Goal: Navigation & Orientation: Find specific page/section

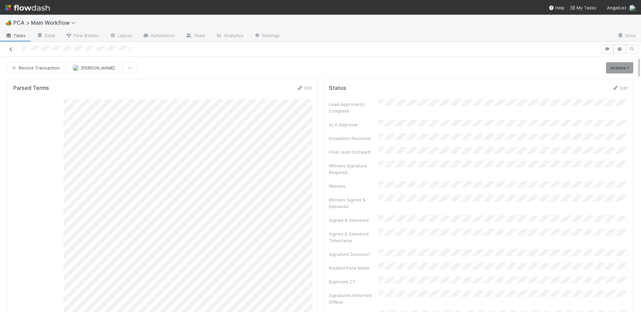
click at [11, 51] on icon at bounding box center [11, 49] width 7 height 4
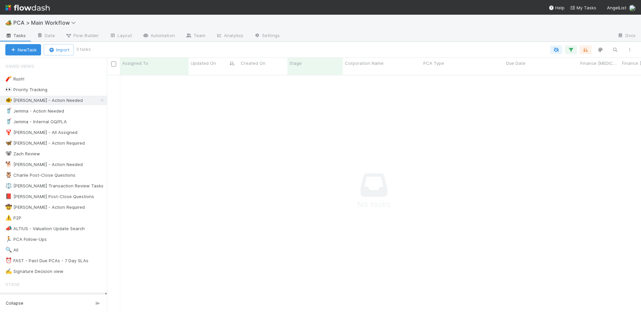
scroll to position [0, 0]
click at [32, 143] on div "🦋 Nathalie - Action Required" at bounding box center [44, 143] width 79 height 8
